Goal: Information Seeking & Learning: Check status

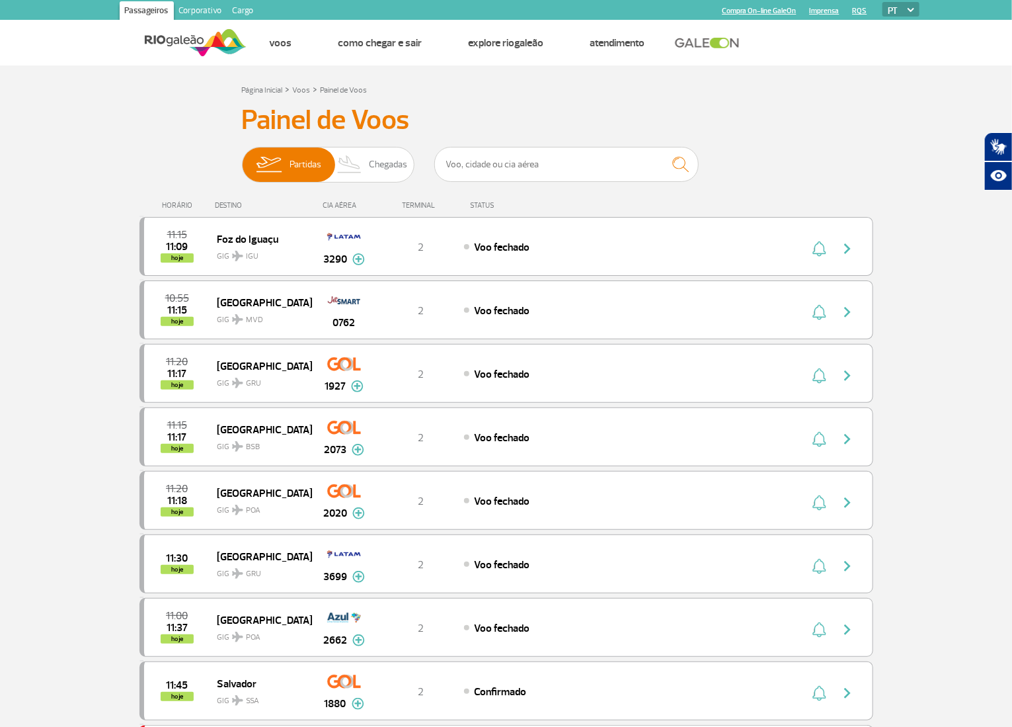
click at [374, 167] on span "Chegadas" at bounding box center [388, 164] width 38 height 34
click at [242, 158] on input "Partidas Chegadas" at bounding box center [242, 158] width 0 height 0
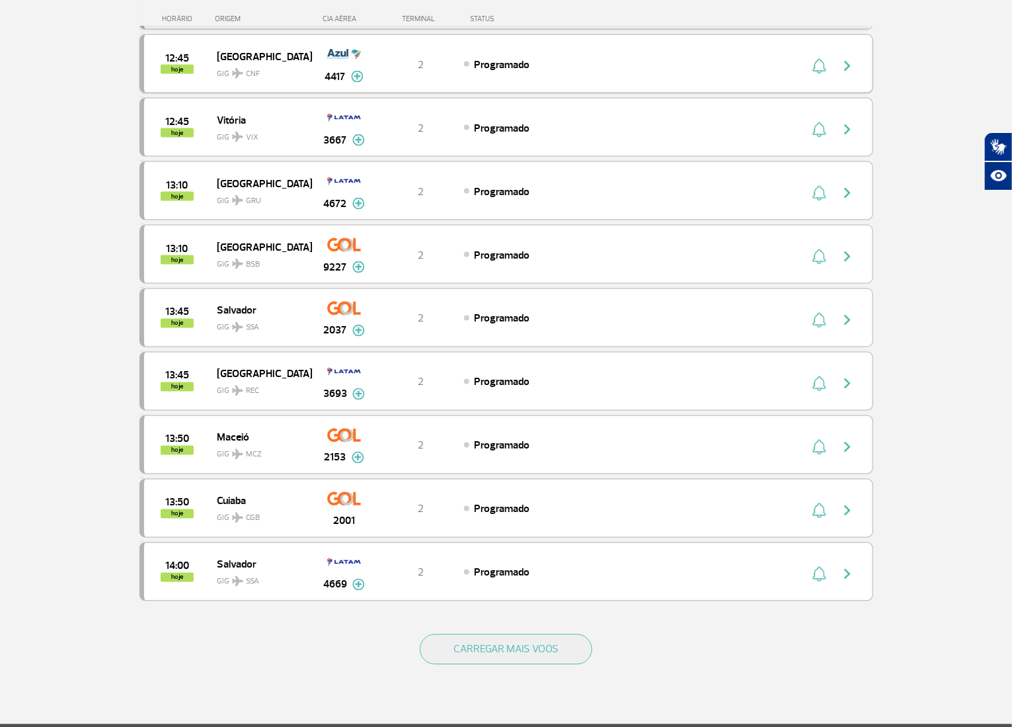
scroll to position [926, 0]
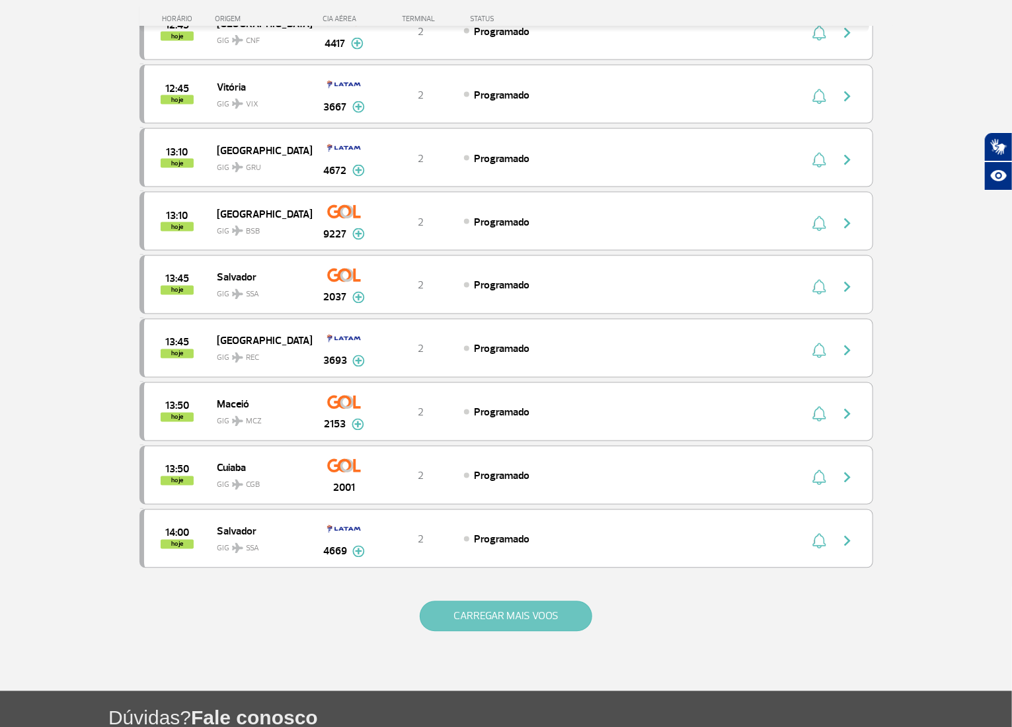
click at [460, 601] on button "CARREGAR MAIS VOOS" at bounding box center [506, 616] width 173 height 30
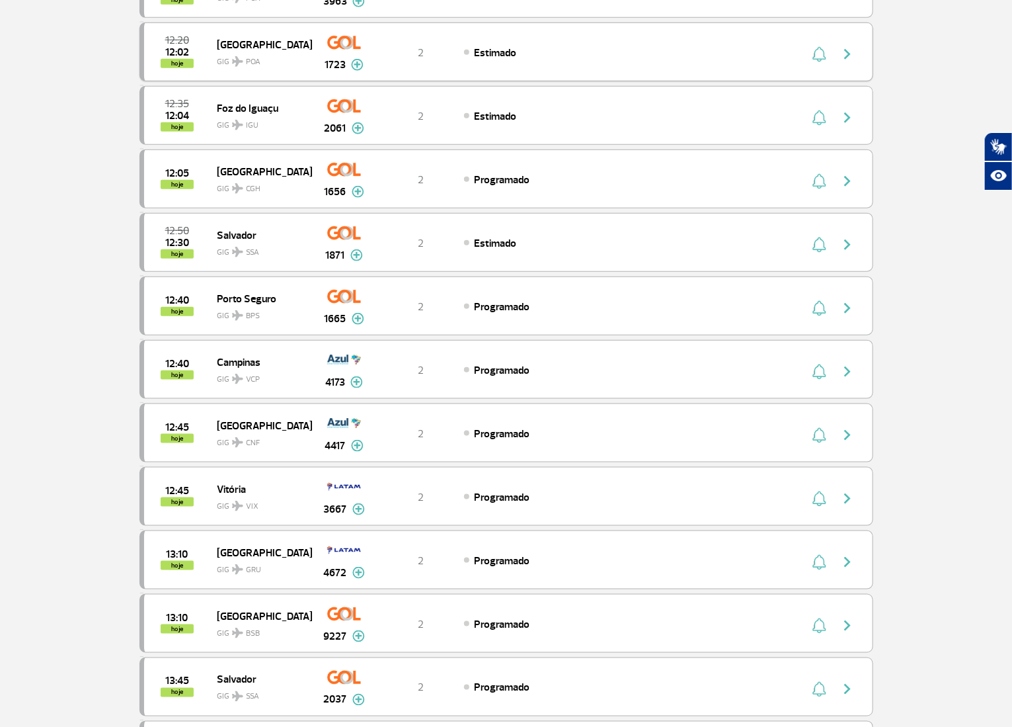
scroll to position [0, 0]
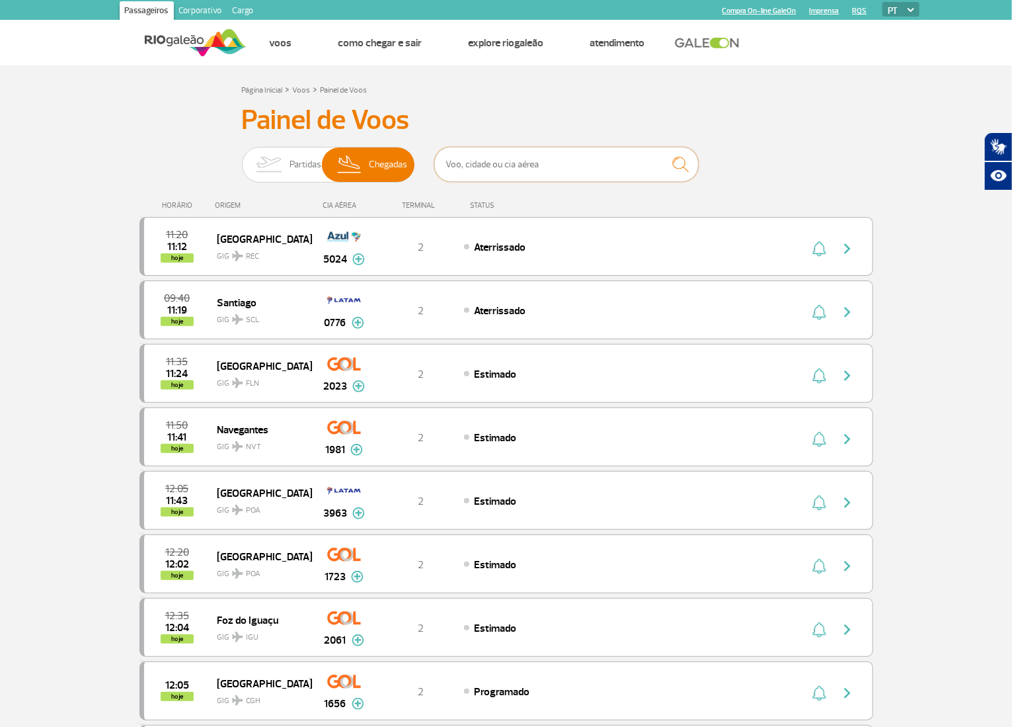
click at [526, 165] on input "text" at bounding box center [566, 164] width 264 height 35
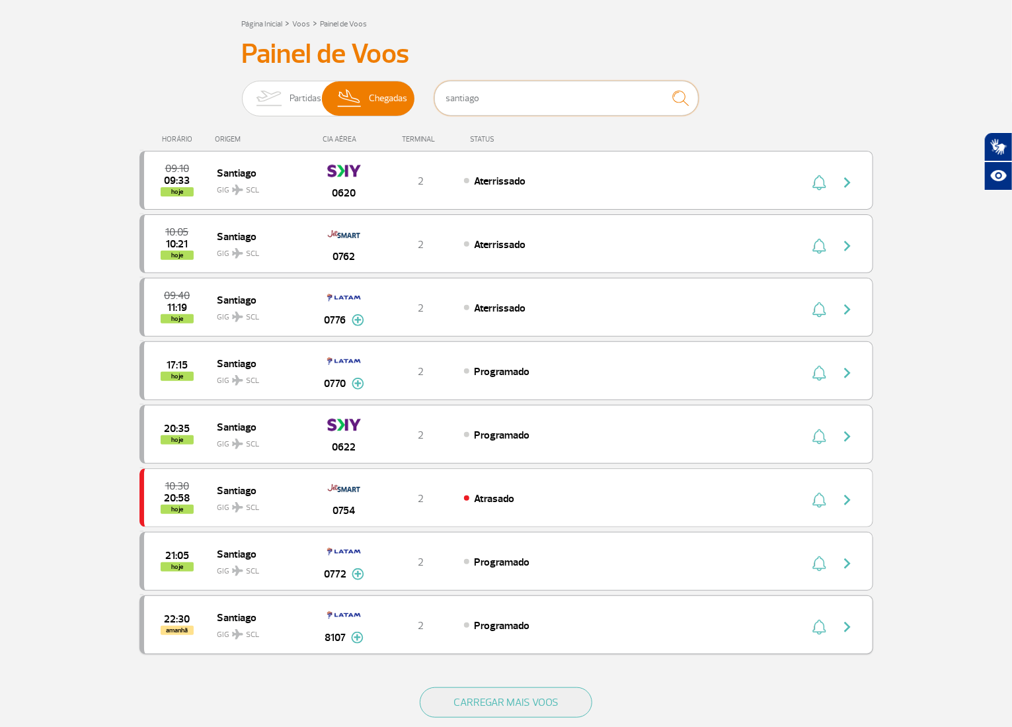
scroll to position [132, 0]
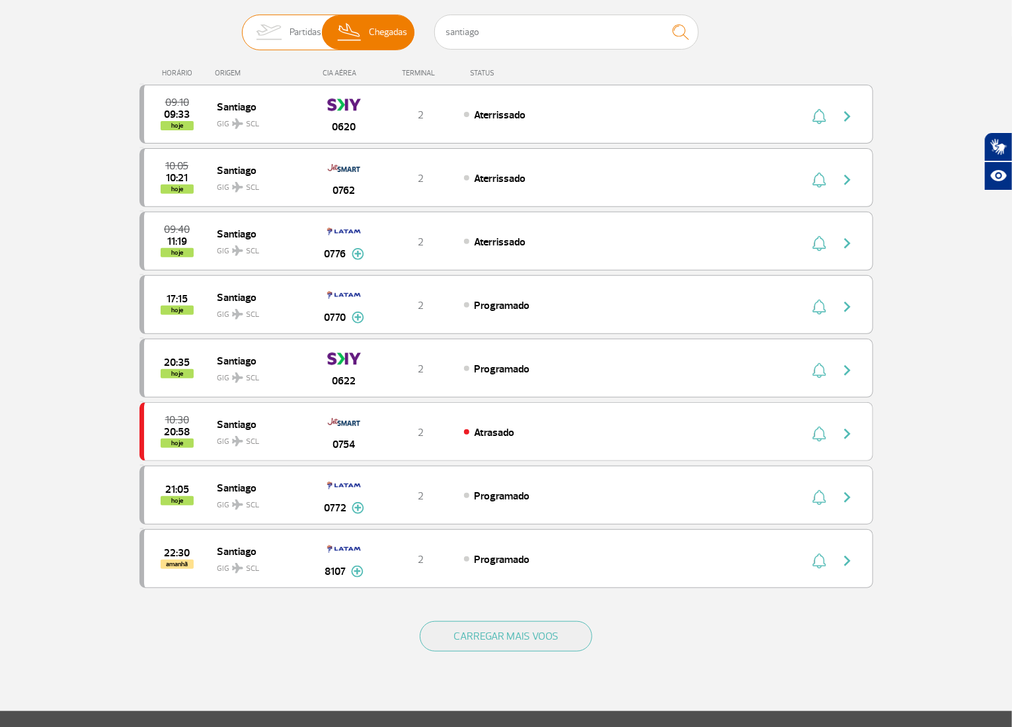
click at [305, 30] on span "Partidas" at bounding box center [306, 32] width 32 height 34
click at [242, 26] on input "Partidas Chegadas" at bounding box center [242, 26] width 0 height 0
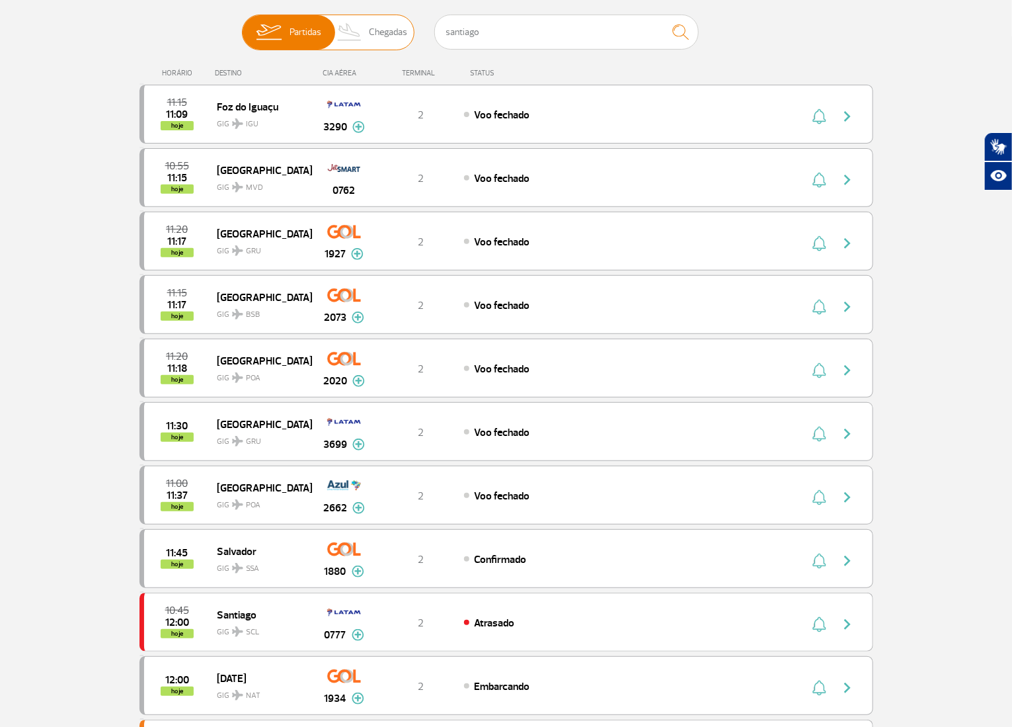
click at [399, 31] on span "Chegadas" at bounding box center [388, 32] width 38 height 34
click at [242, 26] on input "Partidas Chegadas" at bounding box center [242, 26] width 0 height 0
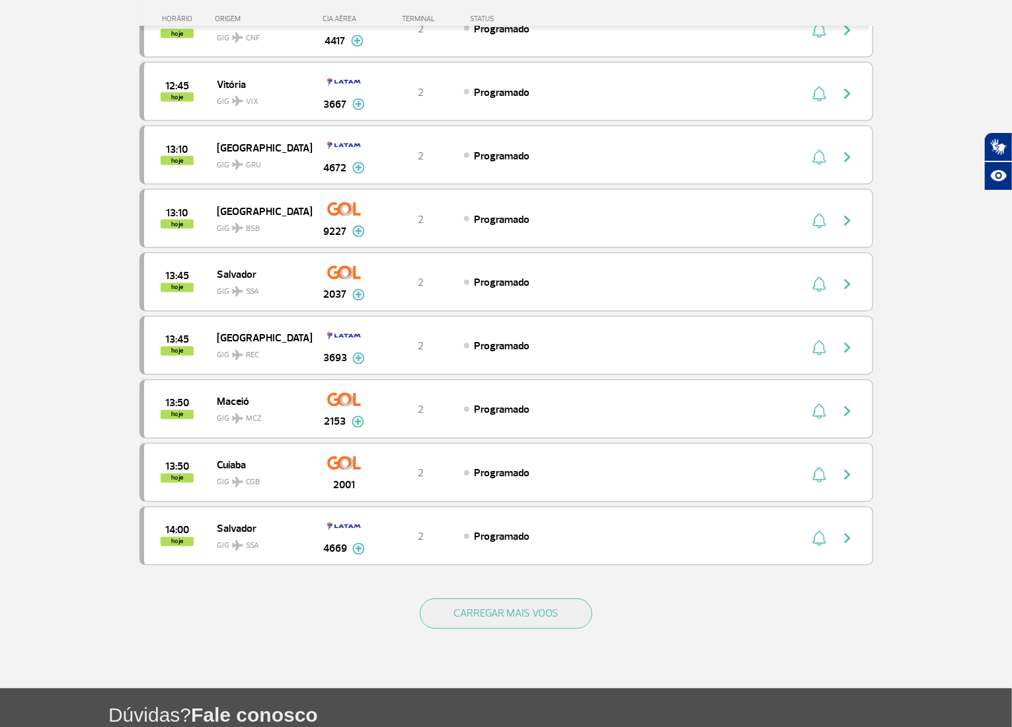
scroll to position [1042, 0]
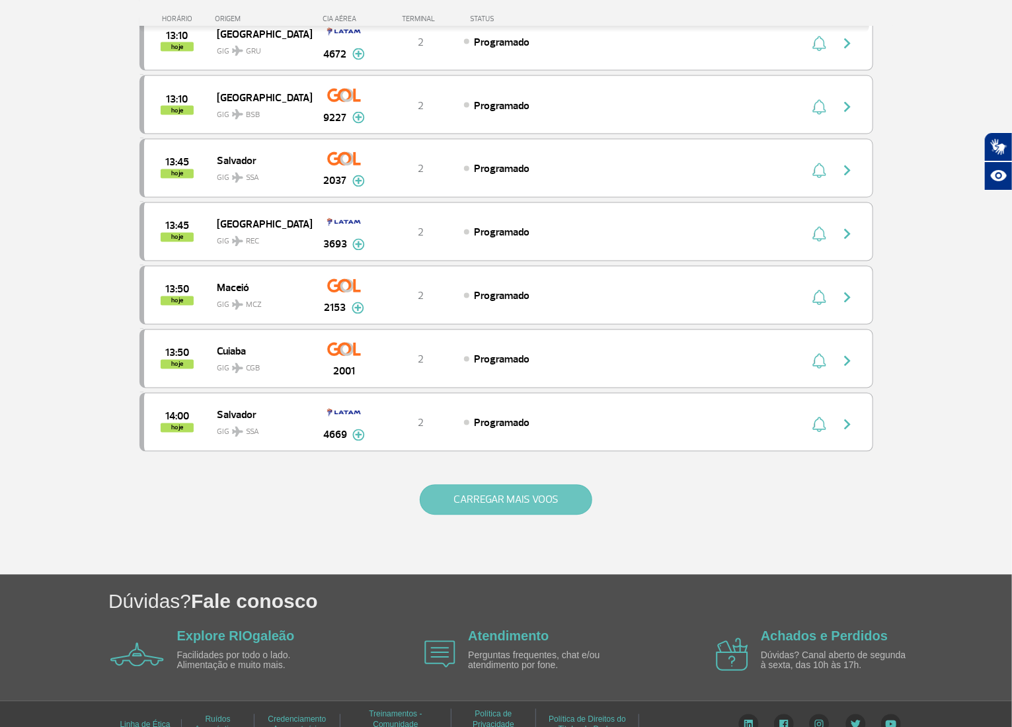
click at [479, 485] on button "CARREGAR MAIS VOOS" at bounding box center [506, 500] width 173 height 30
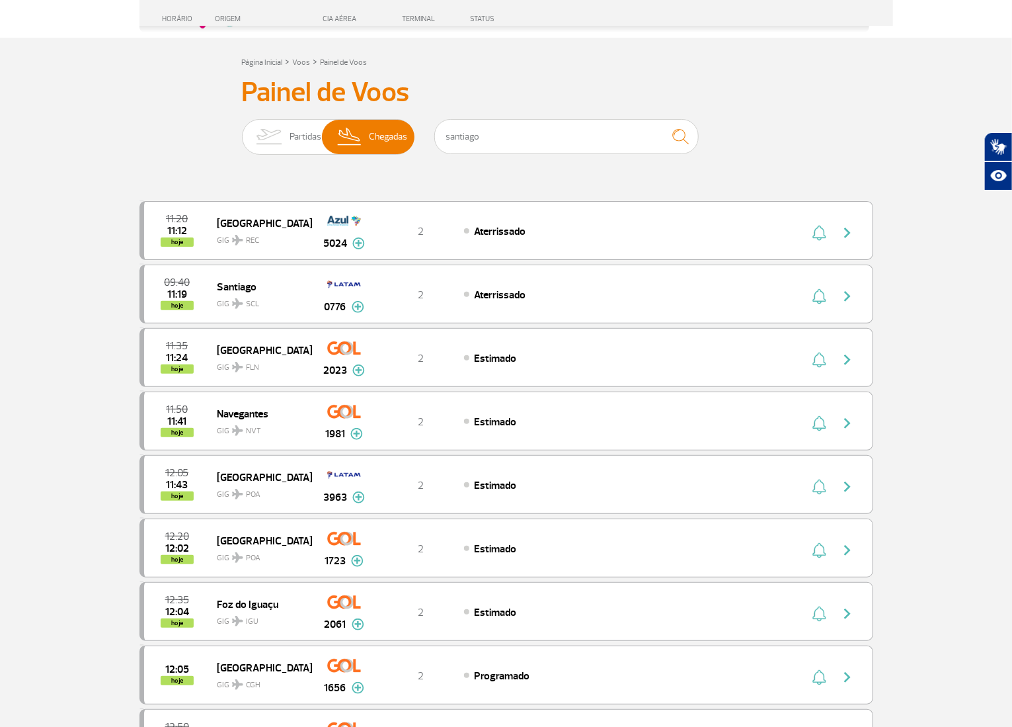
scroll to position [0, 0]
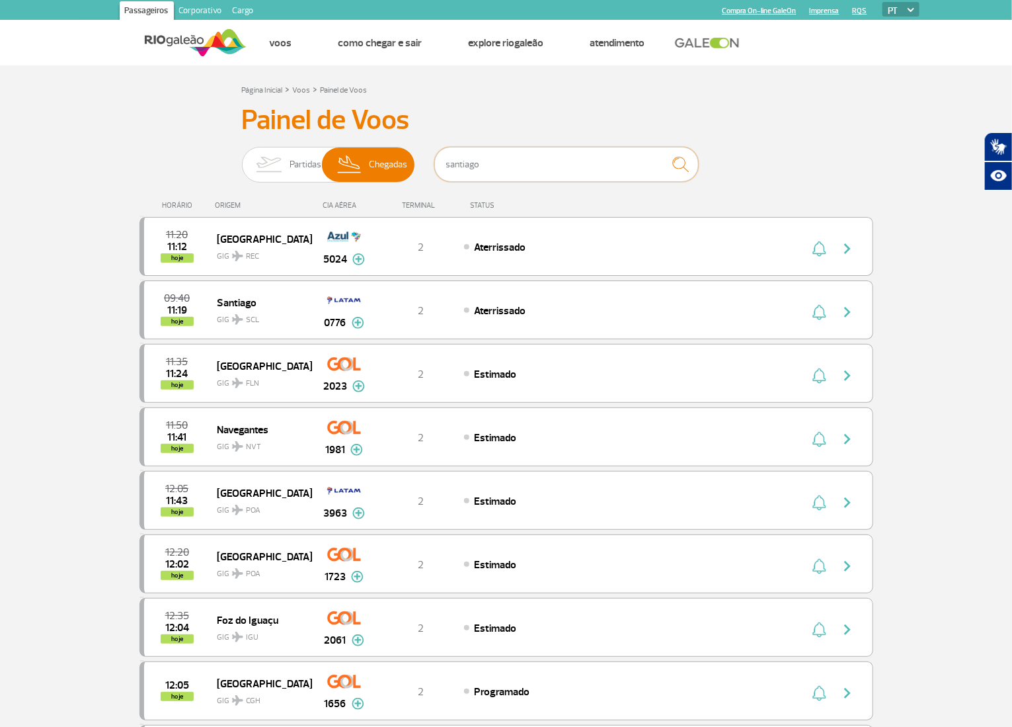
click at [512, 174] on input "santiago" at bounding box center [566, 164] width 264 height 35
click at [315, 168] on span "Partidas" at bounding box center [306, 164] width 32 height 34
click at [242, 158] on input "Partidas Chegadas" at bounding box center [242, 158] width 0 height 0
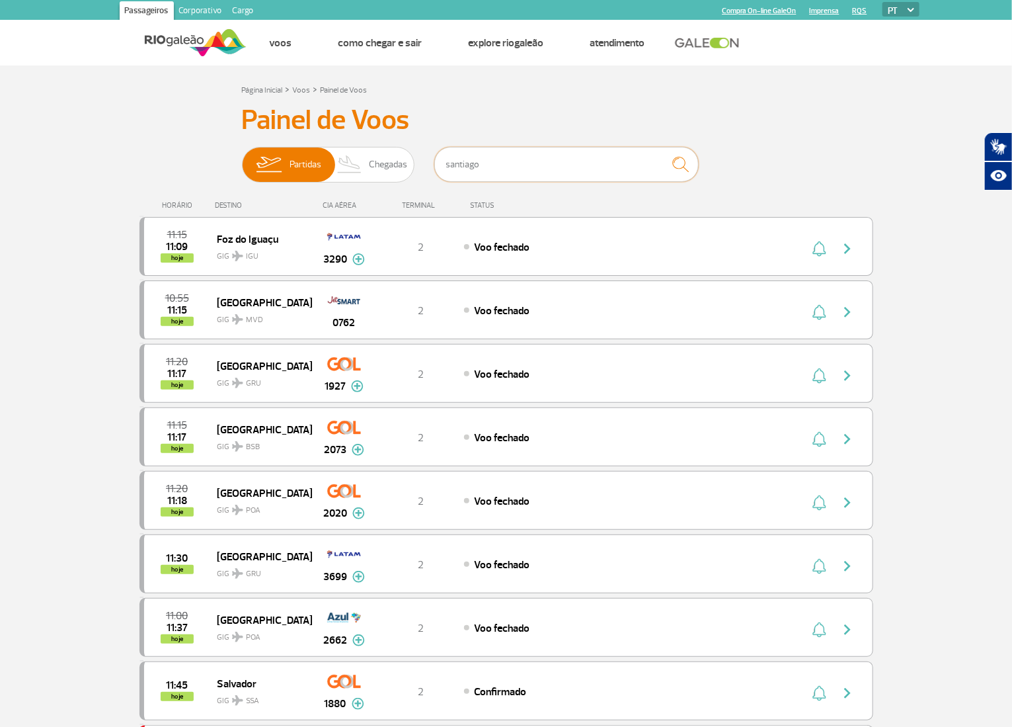
click at [506, 155] on input "santiago" at bounding box center [566, 164] width 264 height 35
click at [684, 161] on img "submit" at bounding box center [680, 164] width 28 height 27
click at [598, 161] on input "santiago" at bounding box center [566, 164] width 264 height 35
type input "santiago"
